Goal: Information Seeking & Learning: Understand process/instructions

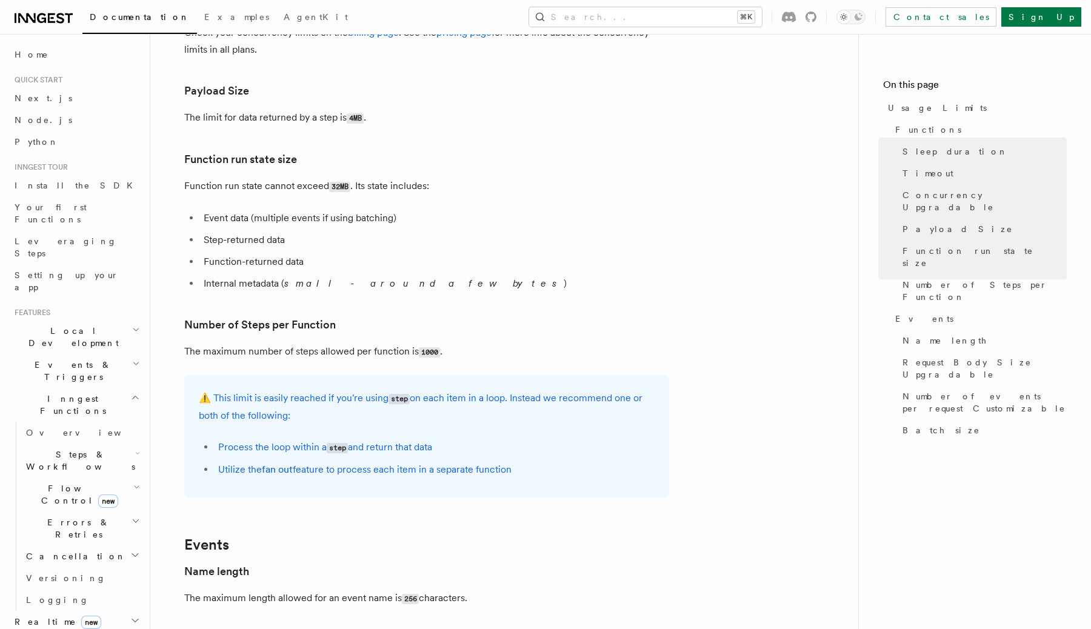
scroll to position [476, 0]
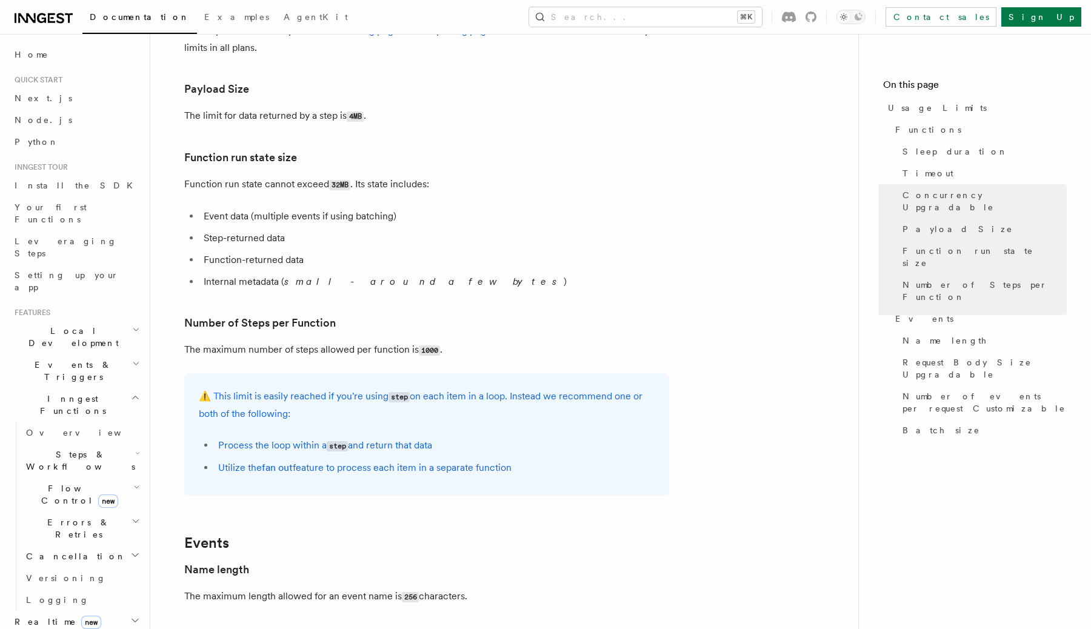
click at [336, 449] on code "step" at bounding box center [337, 446] width 21 height 10
click at [345, 473] on li "Utilize the fan out feature to process each item in a separate function" at bounding box center [434, 467] width 440 height 17
click at [359, 510] on article "Platform Usage Limits We have put some limits on the service to make sure we pr…" at bounding box center [504, 408] width 669 height 1662
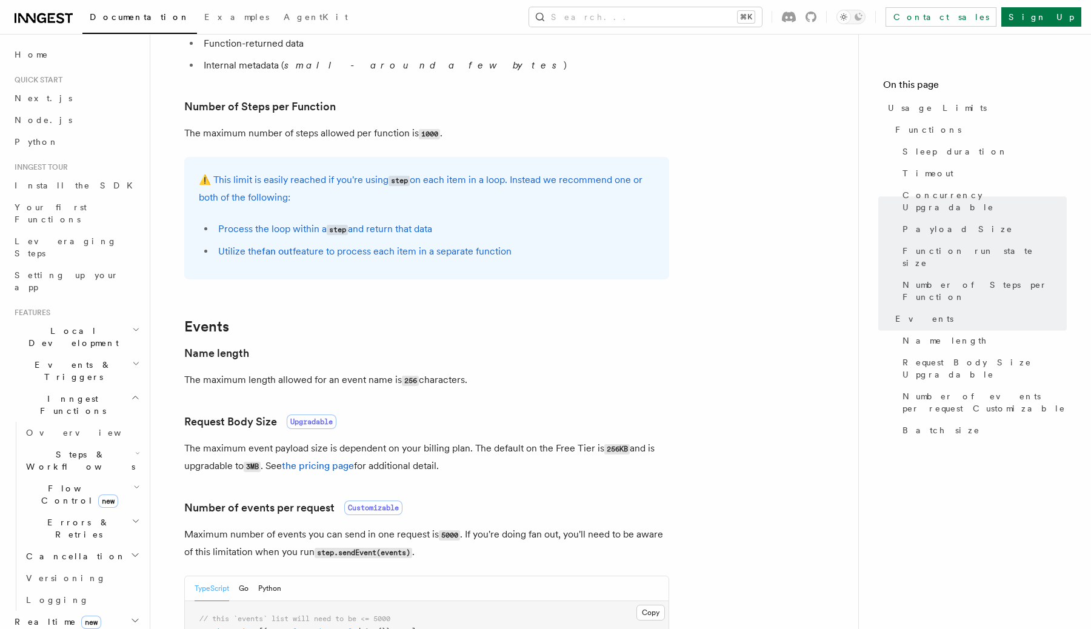
scroll to position [700, 0]
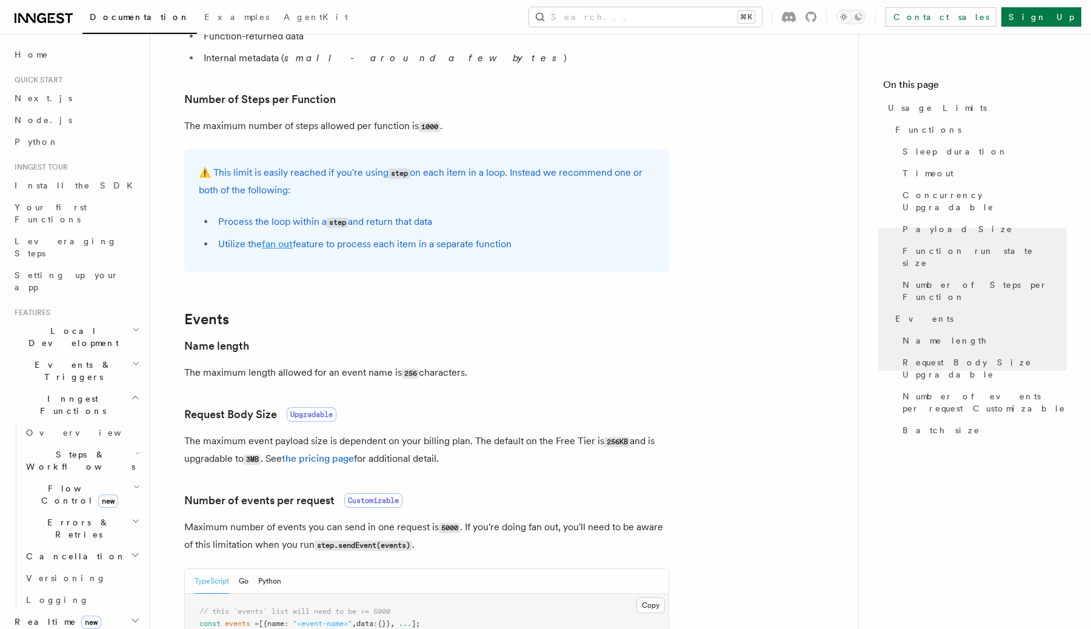
click at [273, 246] on link "fan out" at bounding box center [277, 244] width 31 height 12
